Goal: Transaction & Acquisition: Subscribe to service/newsletter

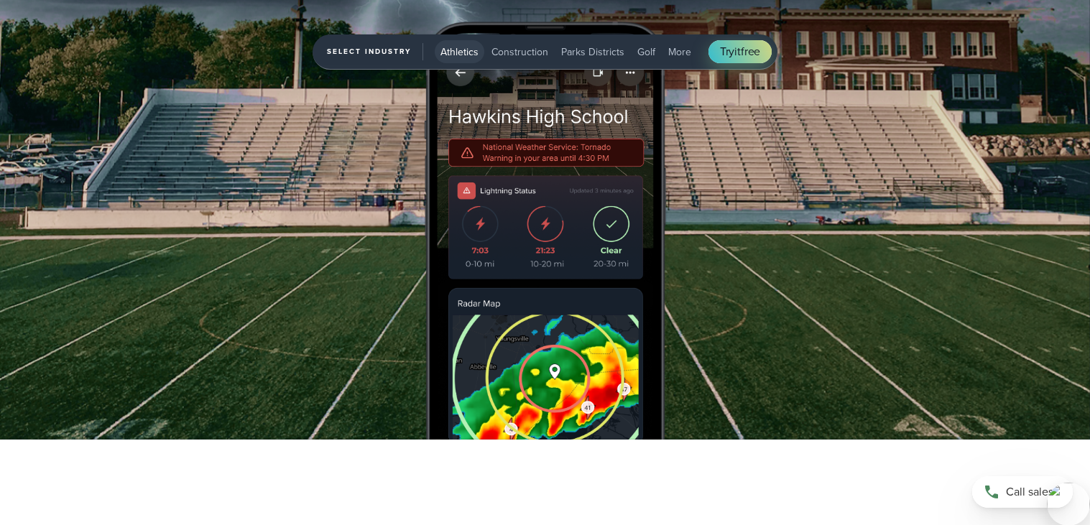
scroll to position [1708, 0]
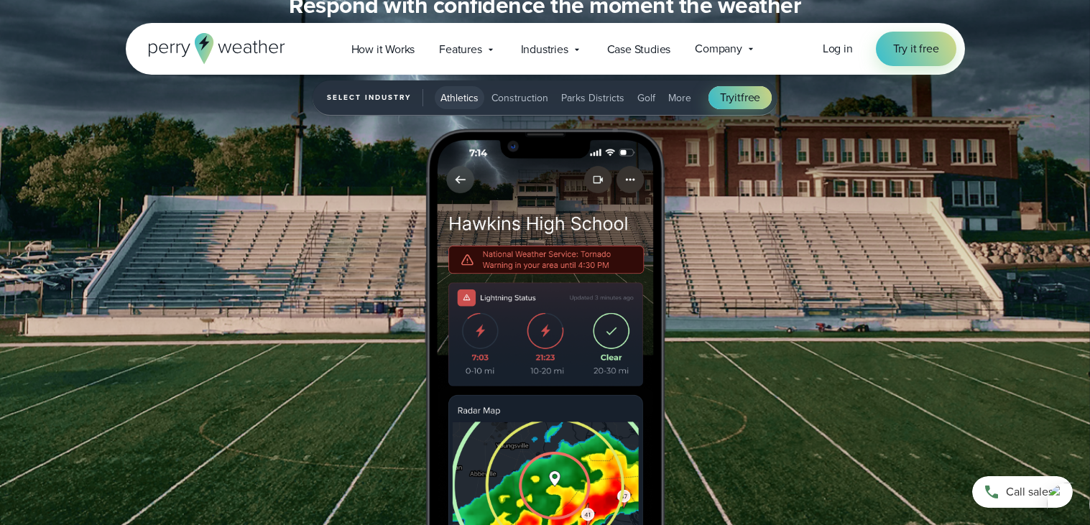
click at [517, 218] on img "1 of 5" at bounding box center [545, 338] width 264 height 418
click at [461, 106] on button "Athletics" at bounding box center [460, 97] width 50 height 23
click at [456, 98] on span "Athletics" at bounding box center [460, 98] width 38 height 15
click at [758, 98] on span "Try it free" at bounding box center [740, 97] width 40 height 17
